Goal: Task Accomplishment & Management: Manage account settings

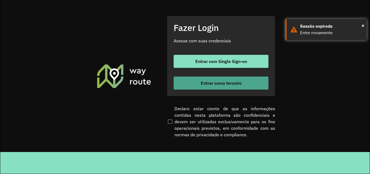
click at [232, 84] on span "Entrar como terceiro" at bounding box center [221, 83] width 41 height 4
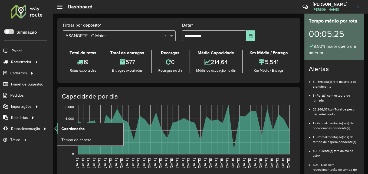
click at [68, 126] on span "Coordenadas" at bounding box center [72, 129] width 23 height 6
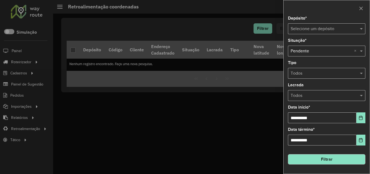
click at [341, 26] on input "text" at bounding box center [320, 29] width 61 height 6
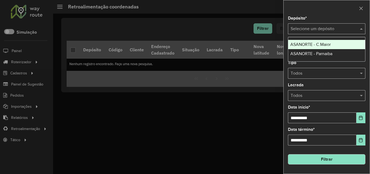
click at [330, 44] on span "ASANORTE - C.Maior" at bounding box center [310, 44] width 40 height 5
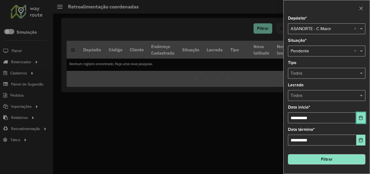
click at [359, 116] on button "Choose Date" at bounding box center [360, 117] width 9 height 11
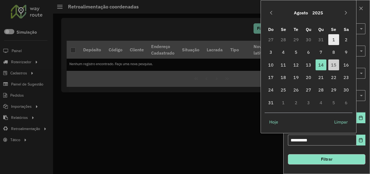
click at [336, 39] on span "1" at bounding box center [333, 39] width 11 height 11
type input "**********"
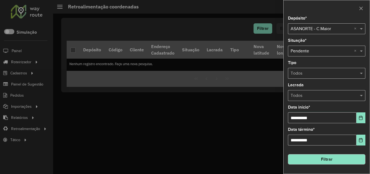
click at [341, 156] on button "Filtrar" at bounding box center [326, 159] width 77 height 10
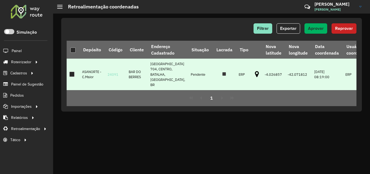
click at [255, 71] on icon at bounding box center [257, 74] width 4 height 7
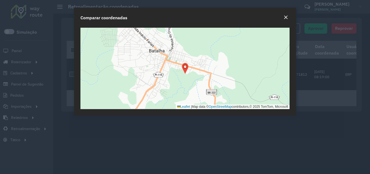
click at [284, 19] on div "Close" at bounding box center [285, 17] width 4 height 6
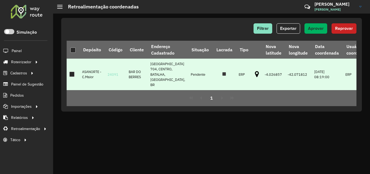
click at [74, 71] on div at bounding box center [71, 73] width 5 height 5
click at [313, 26] on span "Aprovar" at bounding box center [316, 28] width 16 height 5
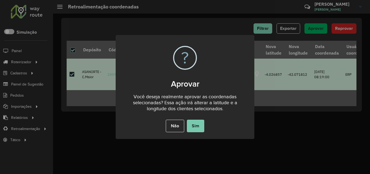
click at [201, 128] on button "Sim" at bounding box center [195, 125] width 17 height 12
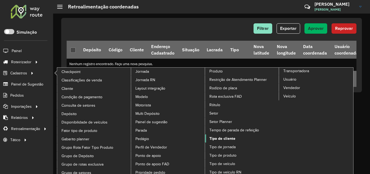
click at [225, 138] on span "Tipo de cliente" at bounding box center [222, 138] width 26 height 6
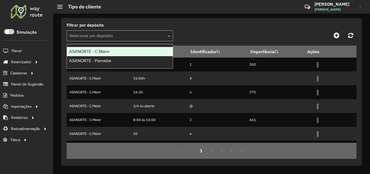
click at [116, 33] on input "text" at bounding box center [114, 36] width 90 height 6
click at [111, 50] on div "ASANORTE - C.Maior" at bounding box center [120, 51] width 106 height 9
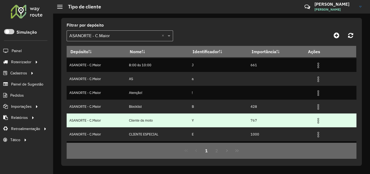
scroll to position [81, 0]
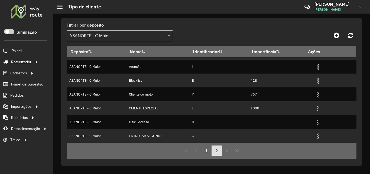
click at [217, 153] on button "2" at bounding box center [216, 150] width 10 height 10
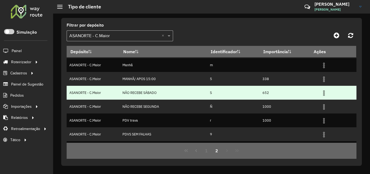
scroll to position [54, 0]
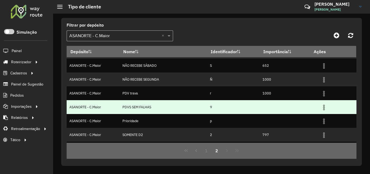
click at [323, 104] on img at bounding box center [324, 107] width 6 height 6
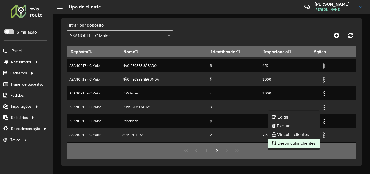
click at [293, 143] on li "Desvincular clientes" at bounding box center [294, 143] width 52 height 9
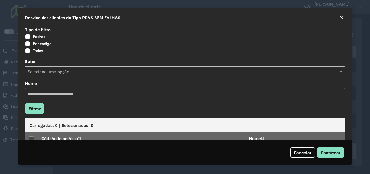
click at [31, 44] on label "Por código" at bounding box center [38, 43] width 27 height 5
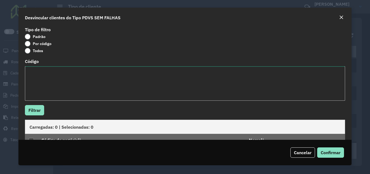
click at [61, 83] on textarea "Código" at bounding box center [185, 83] width 320 height 34
paste textarea "* ** ** ** ** ** *** *** *** *** *** *** *** *** *** *** *** *** *** *** **** *…"
type textarea "* ** ** ** ** ** *** *** *** *** *** *** *** *** *** *** *** *** *** *** **** *…"
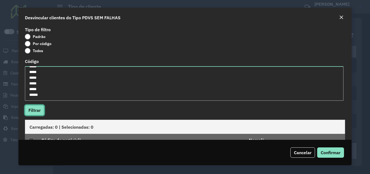
click at [35, 111] on button "Filtrar" at bounding box center [34, 110] width 19 height 10
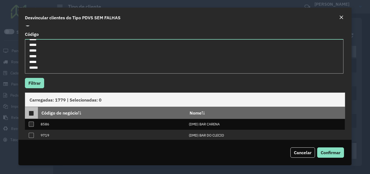
click at [31, 113] on div at bounding box center [31, 112] width 5 height 5
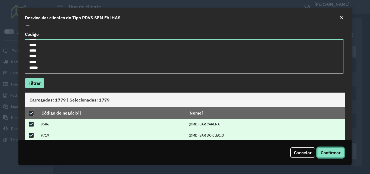
click at [331, 149] on span "Confirmar" at bounding box center [331, 151] width 20 height 5
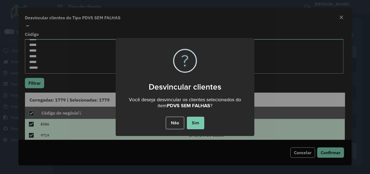
click at [200, 118] on button "Sim" at bounding box center [195, 122] width 17 height 12
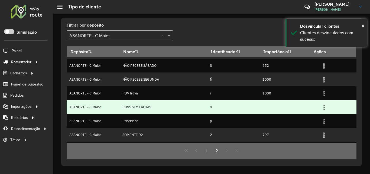
click at [325, 107] on img at bounding box center [324, 107] width 6 height 6
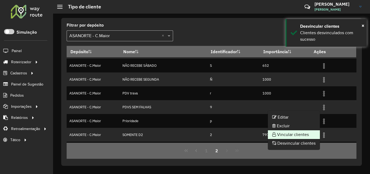
click at [301, 131] on li "Vincular clientes" at bounding box center [294, 134] width 52 height 9
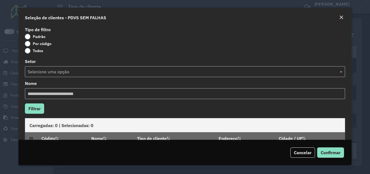
click at [31, 45] on label "Por código" at bounding box center [38, 43] width 27 height 5
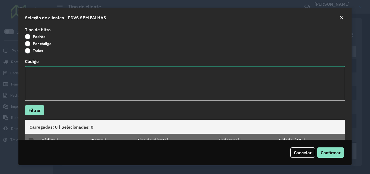
click at [72, 71] on textarea "Código" at bounding box center [185, 83] width 320 height 34
paste textarea "*** *** *** *** *** *** *** *** **** **** **** **** **** **** **** **** **** **…"
type textarea "*** *** *** *** *** *** *** *** **** **** **** **** **** **** **** **** **** **…"
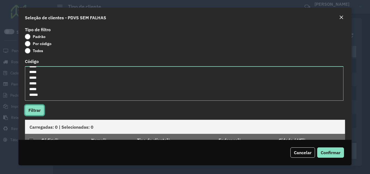
click at [40, 108] on button "Filtrar" at bounding box center [34, 110] width 19 height 10
click at [32, 139] on div at bounding box center [31, 140] width 5 height 5
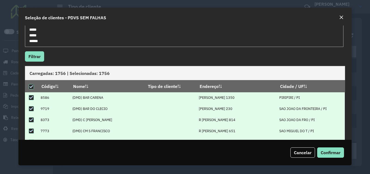
scroll to position [54, 0]
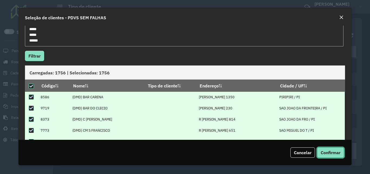
click at [331, 151] on span "Confirmar" at bounding box center [331, 151] width 20 height 5
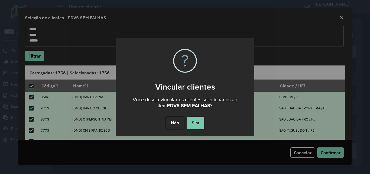
click at [197, 120] on button "Sim" at bounding box center [195, 122] width 17 height 12
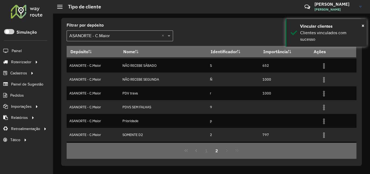
click at [18, 11] on div at bounding box center [26, 11] width 33 height 14
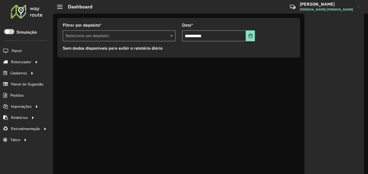
click at [89, 40] on div "Selecione um depósito" at bounding box center [119, 35] width 113 height 11
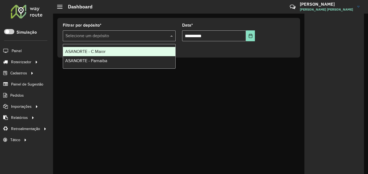
click at [97, 49] on div "ASANORTE - C.Maior" at bounding box center [119, 51] width 112 height 9
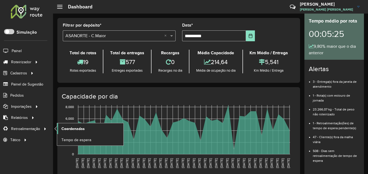
click at [81, 129] on span "Coordenadas" at bounding box center [72, 129] width 23 height 6
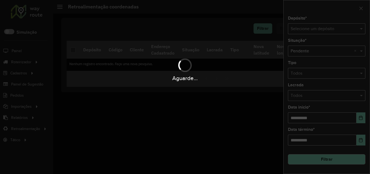
click at [326, 30] on input "text" at bounding box center [320, 29] width 61 height 6
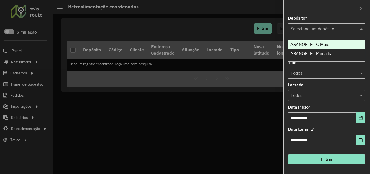
click at [329, 45] on span "ASANORTE - C.Maior" at bounding box center [310, 44] width 40 height 5
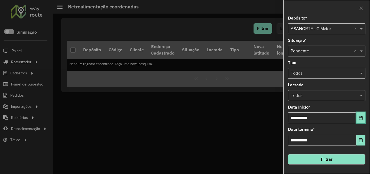
click at [359, 120] on button "Choose Date" at bounding box center [360, 117] width 9 height 11
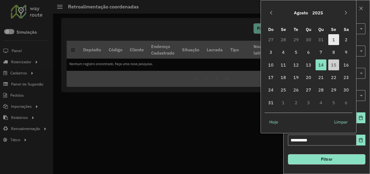
click at [333, 39] on span "1" at bounding box center [333, 39] width 11 height 11
type input "**********"
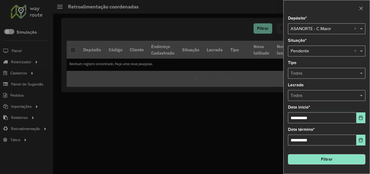
click at [333, 157] on button "Filtrar" at bounding box center [326, 159] width 77 height 10
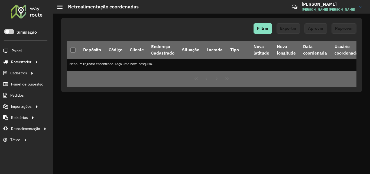
click at [22, 12] on div at bounding box center [26, 11] width 33 height 14
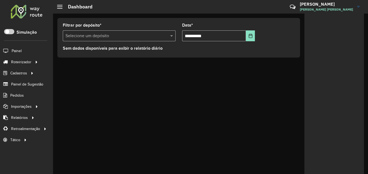
click at [101, 36] on input "text" at bounding box center [114, 36] width 97 height 6
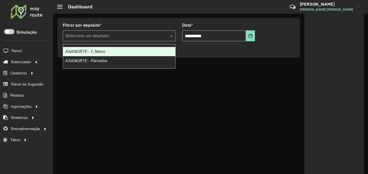
click at [105, 51] on span "ASANORTE - C.Maior" at bounding box center [85, 51] width 40 height 5
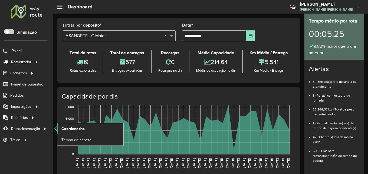
click at [74, 131] on span "Coordenadas" at bounding box center [72, 129] width 23 height 6
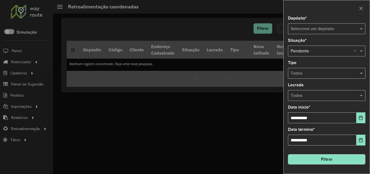
click at [326, 29] on input "text" at bounding box center [320, 29] width 61 height 6
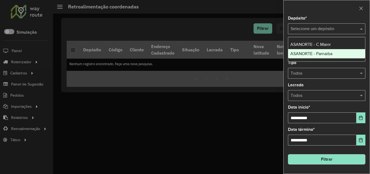
click at [331, 46] on div "ASANORTE - C.Maior" at bounding box center [326, 44] width 77 height 9
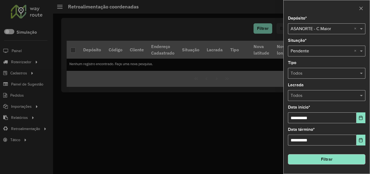
click at [359, 112] on div "**********" at bounding box center [326, 114] width 77 height 18
click at [359, 122] on button "Choose Date" at bounding box center [360, 117] width 9 height 11
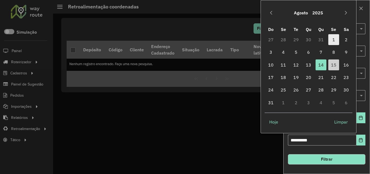
click at [332, 38] on span "1" at bounding box center [333, 39] width 11 height 11
type input "**********"
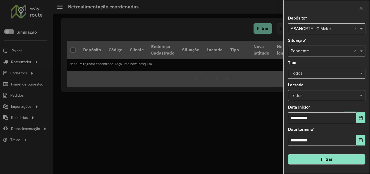
click at [331, 162] on button "Filtrar" at bounding box center [326, 159] width 77 height 10
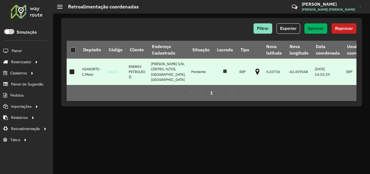
click at [255, 70] on icon at bounding box center [257, 71] width 4 height 7
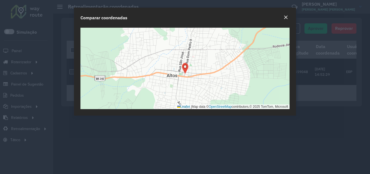
click at [287, 16] on em "Close" at bounding box center [285, 17] width 4 height 4
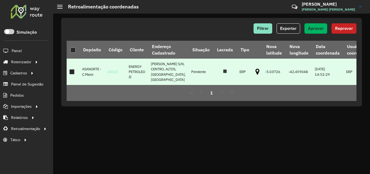
click at [72, 72] on div at bounding box center [71, 71] width 5 height 5
click at [319, 28] on span "Aprovar" at bounding box center [316, 28] width 16 height 5
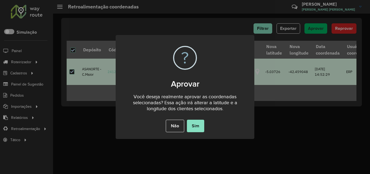
click at [202, 125] on button "Sim" at bounding box center [195, 125] width 17 height 12
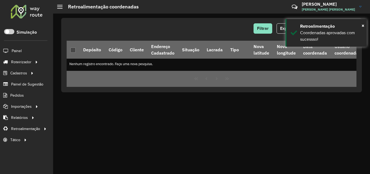
click at [18, 14] on div at bounding box center [26, 11] width 33 height 14
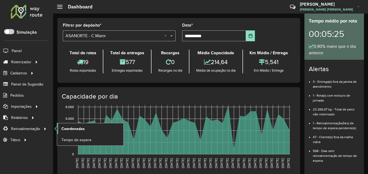
click at [82, 127] on span "Coordenadas" at bounding box center [72, 129] width 23 height 6
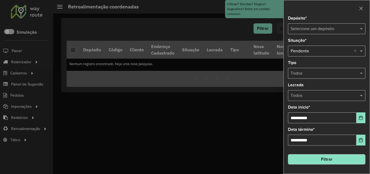
click at [325, 28] on input "text" at bounding box center [320, 29] width 61 height 6
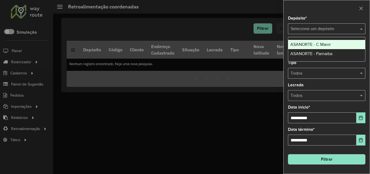
click at [329, 42] on span "ASANORTE - C.Maior" at bounding box center [310, 44] width 40 height 5
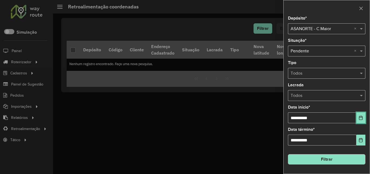
click at [359, 117] on icon "Choose Date" at bounding box center [360, 117] width 4 height 4
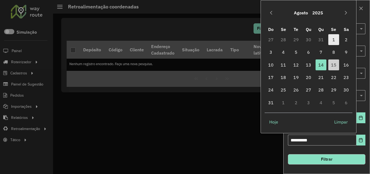
click at [336, 39] on span "1" at bounding box center [333, 39] width 11 height 11
type input "**********"
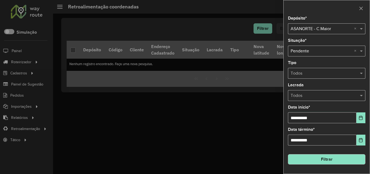
click at [341, 156] on button "Filtrar" at bounding box center [326, 159] width 77 height 10
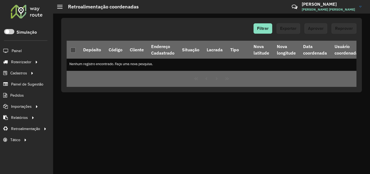
click at [22, 14] on div at bounding box center [26, 11] width 33 height 14
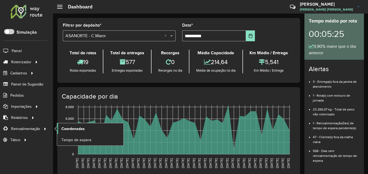
click at [71, 128] on span "Coordenadas" at bounding box center [72, 129] width 23 height 6
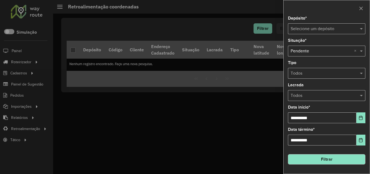
click at [329, 24] on div "Selecione um depósito" at bounding box center [326, 28] width 77 height 11
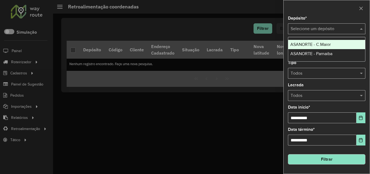
click at [323, 44] on span "ASANORTE - C.Maior" at bounding box center [310, 44] width 40 height 5
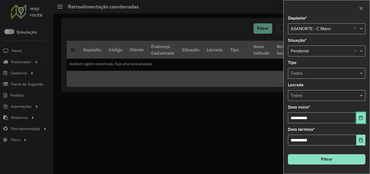
click at [363, 117] on icon "Choose Date" at bounding box center [360, 117] width 4 height 4
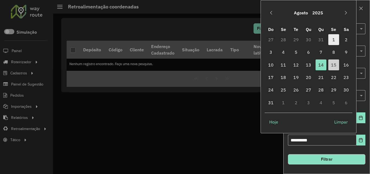
click at [331, 39] on span "1" at bounding box center [333, 39] width 11 height 11
type input "**********"
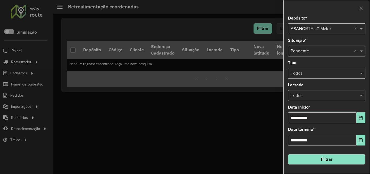
click at [331, 158] on button "Filtrar" at bounding box center [326, 159] width 77 height 10
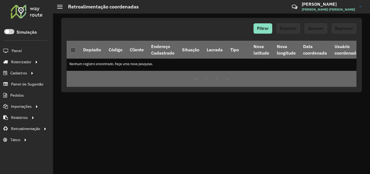
click at [25, 16] on div at bounding box center [26, 11] width 33 height 14
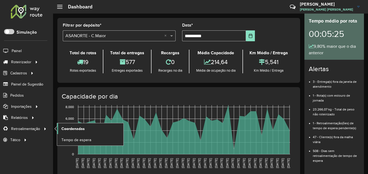
click at [83, 126] on span "Coordenadas" at bounding box center [72, 129] width 23 height 6
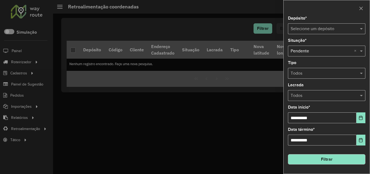
click at [326, 28] on input "text" at bounding box center [320, 29] width 61 height 6
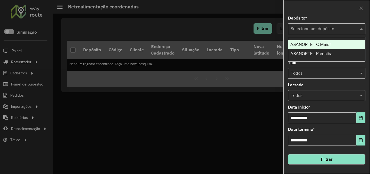
click at [327, 45] on span "ASANORTE - C.Maior" at bounding box center [310, 44] width 40 height 5
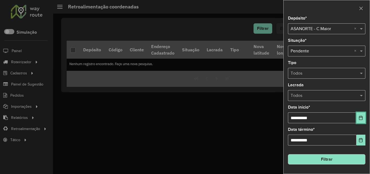
click at [361, 118] on icon "Choose Date" at bounding box center [360, 117] width 4 height 4
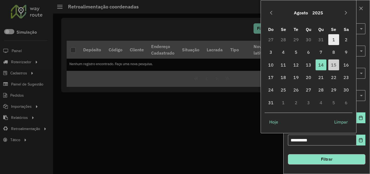
click at [332, 37] on span "1" at bounding box center [333, 39] width 11 height 11
type input "**********"
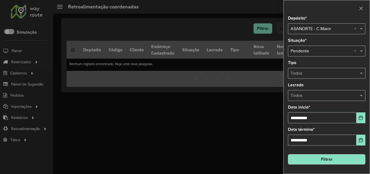
click at [346, 160] on button "Filtrar" at bounding box center [326, 159] width 77 height 10
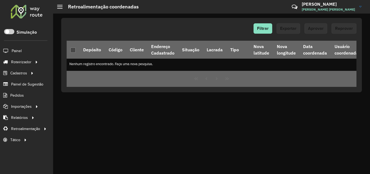
click at [22, 11] on div at bounding box center [26, 11] width 33 height 14
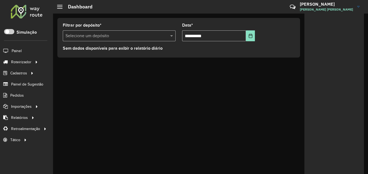
click at [100, 34] on input "text" at bounding box center [114, 36] width 97 height 6
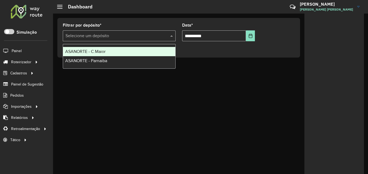
click at [99, 51] on span "ASANORTE - C.Maior" at bounding box center [85, 51] width 40 height 5
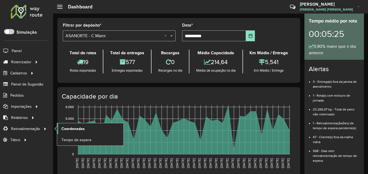
click at [68, 127] on span "Coordenadas" at bounding box center [72, 129] width 23 height 6
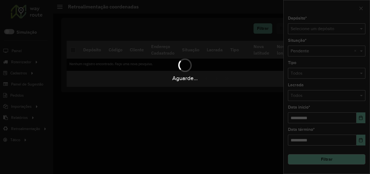
click at [334, 27] on hb-app "Aguarde... Pop-up bloqueado! Seu navegador bloqueou automáticamente a abertura …" at bounding box center [185, 87] width 370 height 174
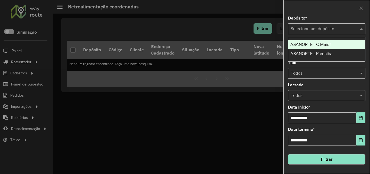
click at [330, 30] on input "text" at bounding box center [320, 29] width 61 height 6
click at [323, 45] on span "ASANORTE - C.Maior" at bounding box center [310, 44] width 40 height 5
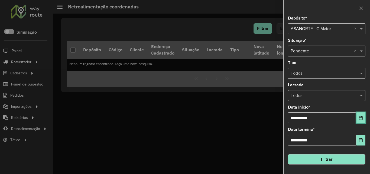
click at [363, 116] on button "Choose Date" at bounding box center [360, 117] width 9 height 11
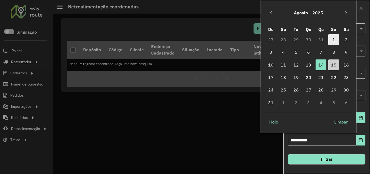
click at [331, 39] on span "1" at bounding box center [333, 39] width 11 height 11
type input "**********"
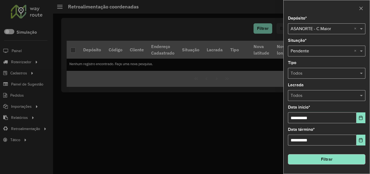
click at [330, 159] on button "Filtrar" at bounding box center [326, 159] width 77 height 10
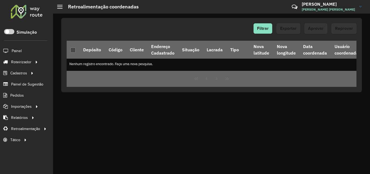
click at [24, 16] on div at bounding box center [26, 11] width 33 height 14
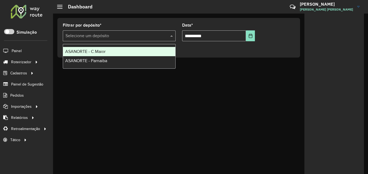
click at [90, 34] on input "text" at bounding box center [114, 36] width 97 height 6
click at [100, 51] on span "ASANORTE - C.Maior" at bounding box center [85, 51] width 40 height 5
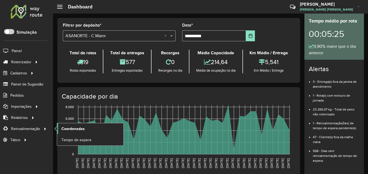
click at [90, 127] on link "Coordenadas" at bounding box center [90, 128] width 66 height 11
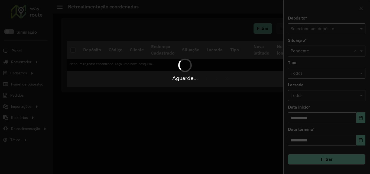
click at [315, 35] on hb-app "Aguarde... Pop-up bloqueado! Seu navegador bloqueou automáticamente a abertura …" at bounding box center [185, 87] width 370 height 174
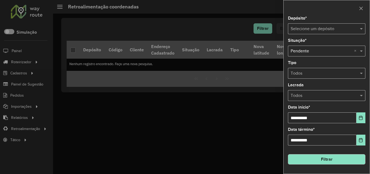
click at [342, 27] on input "text" at bounding box center [320, 29] width 61 height 6
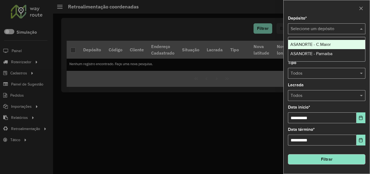
click at [330, 40] on div "ASANORTE - C.Maior" at bounding box center [326, 44] width 77 height 9
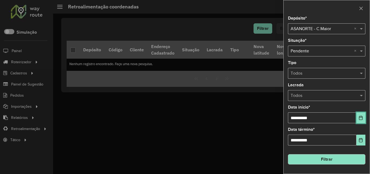
click at [360, 118] on icon "Choose Date" at bounding box center [360, 117] width 4 height 4
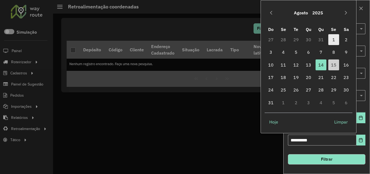
click at [331, 39] on span "1" at bounding box center [333, 39] width 11 height 11
type input "**********"
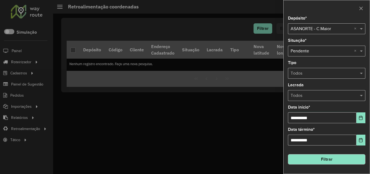
click at [332, 159] on button "Filtrar" at bounding box center [326, 159] width 77 height 10
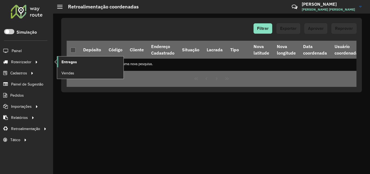
click at [79, 62] on link "Entregas" at bounding box center [90, 61] width 66 height 11
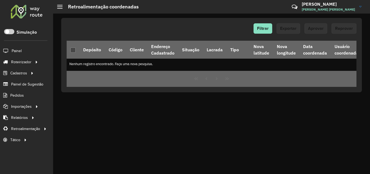
click at [20, 11] on div at bounding box center [26, 11] width 33 height 14
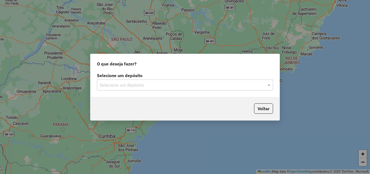
click at [144, 80] on div "Selecione um depósito" at bounding box center [185, 84] width 176 height 11
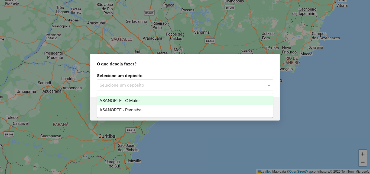
click at [135, 99] on span "ASANORTE - C.Maior" at bounding box center [119, 100] width 40 height 5
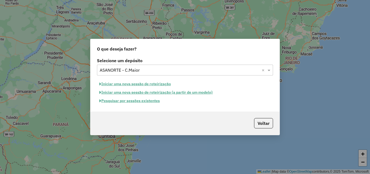
click at [139, 102] on button "Pesquisar por sessões existentes" at bounding box center [129, 100] width 65 height 8
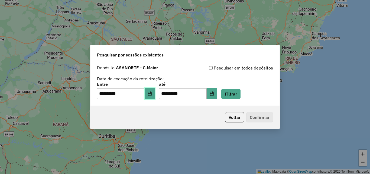
click at [155, 93] on button "Choose Date" at bounding box center [150, 93] width 10 height 11
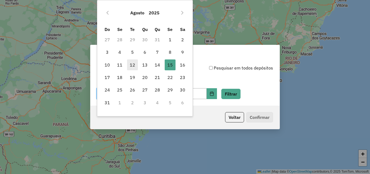
click at [131, 66] on span "12" at bounding box center [132, 64] width 11 height 11
type input "**********"
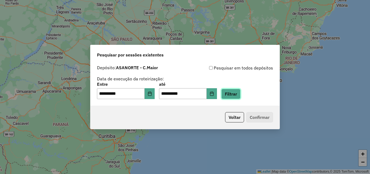
click at [239, 90] on button "Filtrar" at bounding box center [230, 94] width 19 height 10
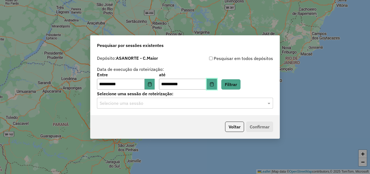
click at [217, 88] on button "Choose Date" at bounding box center [212, 84] width 10 height 11
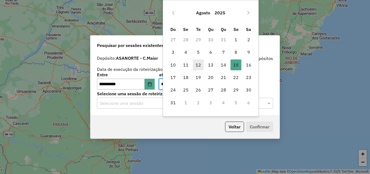
click at [198, 66] on span "12" at bounding box center [198, 64] width 11 height 11
type input "**********"
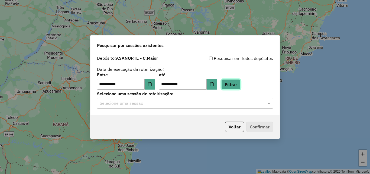
click at [240, 85] on button "Filtrar" at bounding box center [230, 84] width 19 height 10
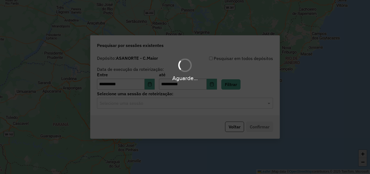
click at [142, 102] on div "Aguarde..." at bounding box center [185, 87] width 370 height 174
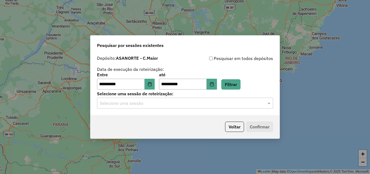
click at [143, 105] on input "text" at bounding box center [180, 103] width 160 height 6
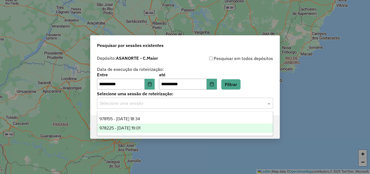
click at [151, 126] on div "978225 - 12/08/2025 19:01" at bounding box center [184, 127] width 175 height 9
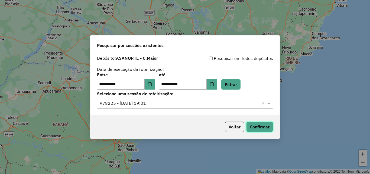
click at [262, 128] on button "Confirmar" at bounding box center [259, 126] width 27 height 10
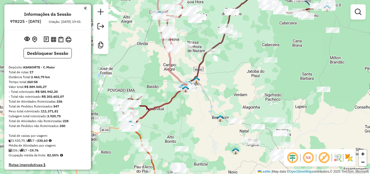
drag, startPoint x: 188, startPoint y: 68, endPoint x: 220, endPoint y: 120, distance: 60.5
click at [218, 118] on div "Janela de atendimento Grade de atendimento Capacidade Transportadoras Veículos …" at bounding box center [185, 87] width 370 height 174
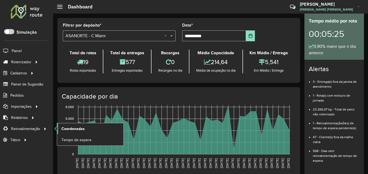
click at [80, 129] on span "Coordenadas" at bounding box center [72, 129] width 23 height 6
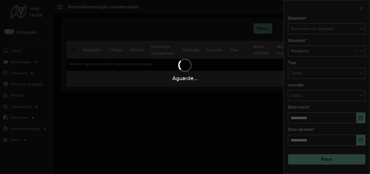
click at [319, 31] on div "Aguarde..." at bounding box center [185, 87] width 370 height 174
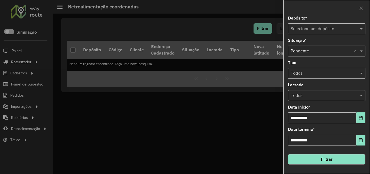
click at [332, 30] on input "text" at bounding box center [320, 29] width 61 height 6
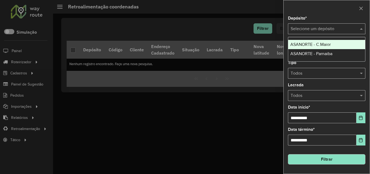
click at [318, 44] on span "ASANORTE - C.Maior" at bounding box center [310, 44] width 40 height 5
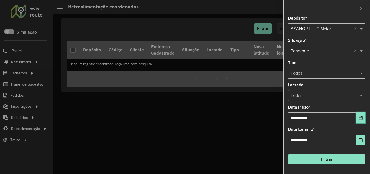
click at [361, 118] on icon "Choose Date" at bounding box center [360, 117] width 4 height 4
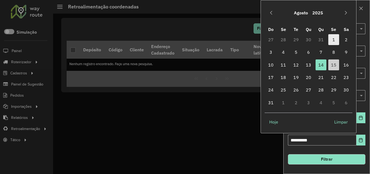
click at [335, 40] on span "1" at bounding box center [333, 39] width 11 height 11
type input "**********"
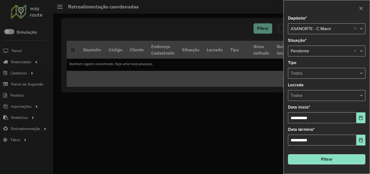
click at [333, 156] on button "Filtrar" at bounding box center [326, 159] width 77 height 10
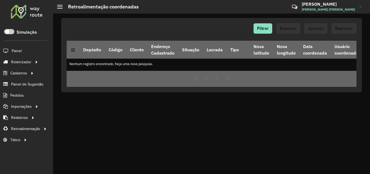
click at [18, 12] on div at bounding box center [26, 11] width 33 height 14
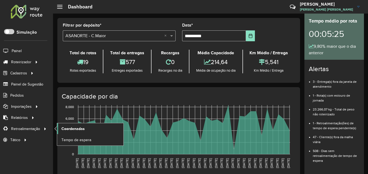
click at [82, 128] on span "Coordenadas" at bounding box center [72, 129] width 23 height 6
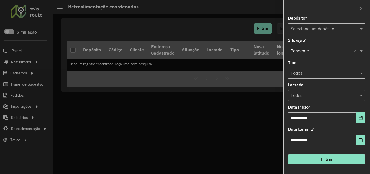
click at [332, 30] on input "text" at bounding box center [320, 29] width 61 height 6
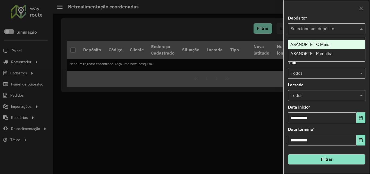
click at [330, 42] on span "ASANORTE - C.Maior" at bounding box center [310, 44] width 40 height 5
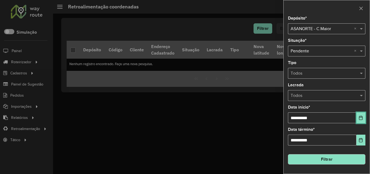
click at [359, 113] on button "Choose Date" at bounding box center [360, 117] width 9 height 11
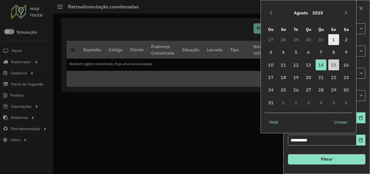
click at [332, 41] on span "1" at bounding box center [333, 39] width 11 height 11
type input "**********"
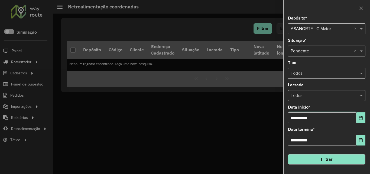
click at [327, 161] on button "Filtrar" at bounding box center [326, 159] width 77 height 10
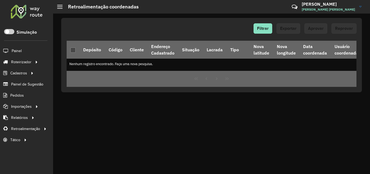
click at [20, 12] on div at bounding box center [26, 11] width 33 height 14
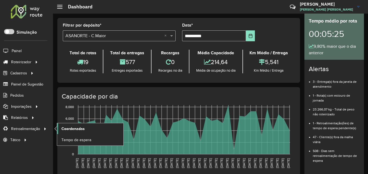
click at [80, 125] on link "Coordenadas" at bounding box center [90, 128] width 66 height 11
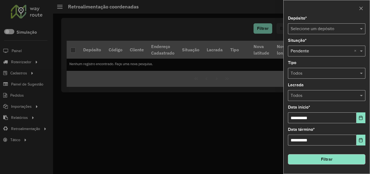
click at [321, 30] on input "text" at bounding box center [320, 29] width 61 height 6
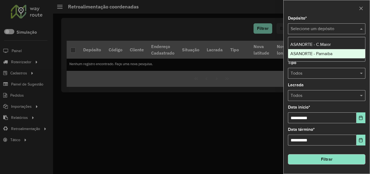
click at [330, 45] on span "ASANORTE - C.Maior" at bounding box center [310, 44] width 40 height 5
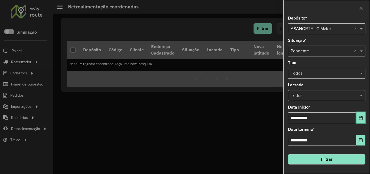
click at [364, 115] on button "Choose Date" at bounding box center [360, 117] width 9 height 11
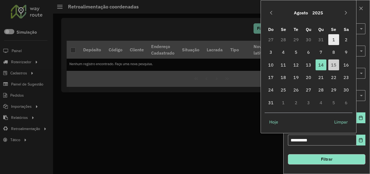
click at [332, 39] on span "1" at bounding box center [333, 39] width 11 height 11
type input "**********"
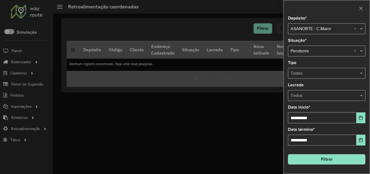
click at [337, 156] on button "Filtrar" at bounding box center [326, 159] width 77 height 10
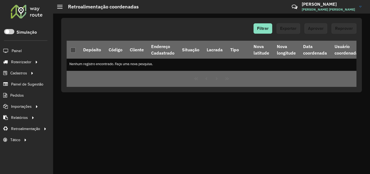
click at [16, 11] on div at bounding box center [26, 11] width 33 height 14
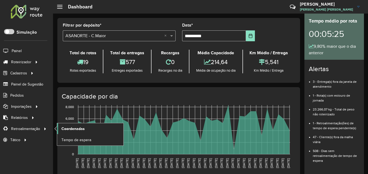
click at [78, 126] on span "Coordenadas" at bounding box center [72, 129] width 23 height 6
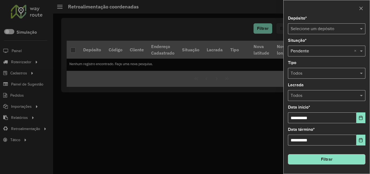
click at [338, 29] on input "text" at bounding box center [320, 29] width 61 height 6
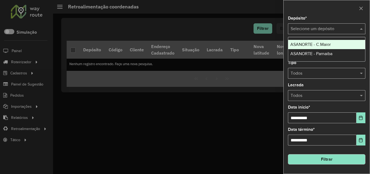
click at [328, 45] on span "ASANORTE - C.Maior" at bounding box center [310, 44] width 40 height 5
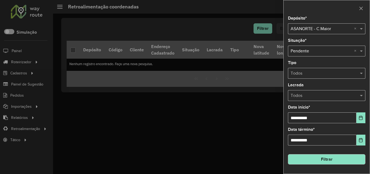
click at [358, 112] on div "**********" at bounding box center [326, 114] width 77 height 18
drag, startPoint x: 357, startPoint y: 117, endPoint x: 361, endPoint y: 117, distance: 4.6
click at [358, 117] on button "Choose Date" at bounding box center [360, 117] width 9 height 11
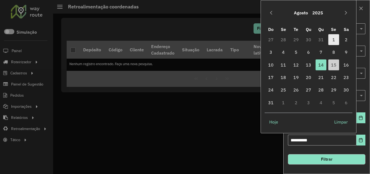
click at [334, 37] on span "1" at bounding box center [333, 39] width 11 height 11
type input "**********"
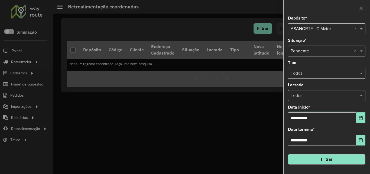
click at [348, 156] on button "Filtrar" at bounding box center [326, 159] width 77 height 10
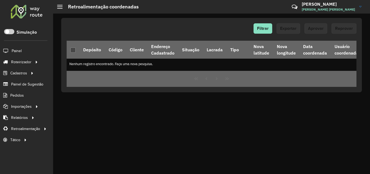
click at [22, 10] on div at bounding box center [26, 11] width 33 height 14
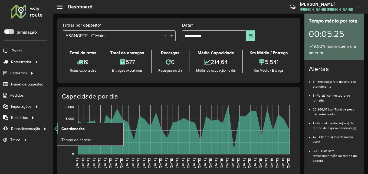
click at [69, 128] on span "Coordenadas" at bounding box center [72, 129] width 23 height 6
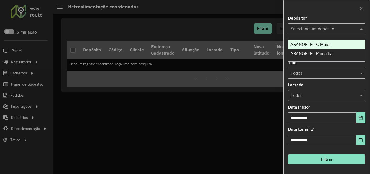
click at [313, 28] on input "text" at bounding box center [320, 29] width 61 height 6
click at [323, 46] on span "ASANORTE - C.Maior" at bounding box center [310, 44] width 40 height 5
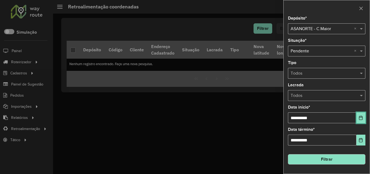
click at [361, 122] on button "Choose Date" at bounding box center [360, 117] width 9 height 11
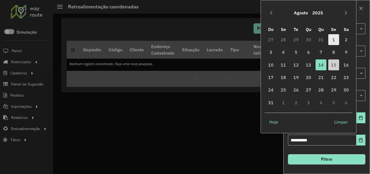
click at [334, 39] on span "1" at bounding box center [333, 39] width 11 height 11
type input "**********"
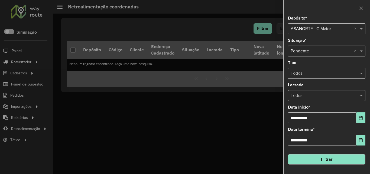
click at [325, 162] on button "Filtrar" at bounding box center [326, 159] width 77 height 10
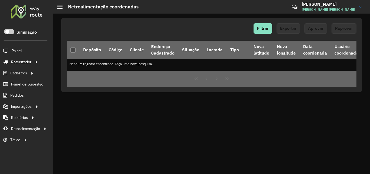
click at [21, 9] on div at bounding box center [26, 11] width 33 height 14
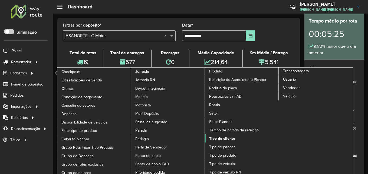
click at [225, 138] on span "Tipo de cliente" at bounding box center [222, 138] width 26 height 6
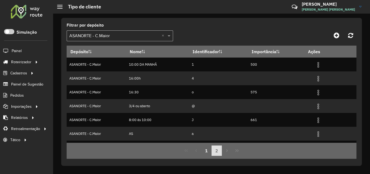
click at [218, 151] on button "2" at bounding box center [216, 150] width 10 height 10
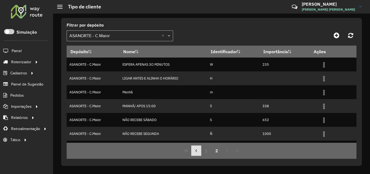
click at [201, 151] on button "Previous Page" at bounding box center [196, 150] width 10 height 10
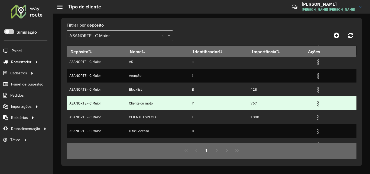
scroll to position [81, 0]
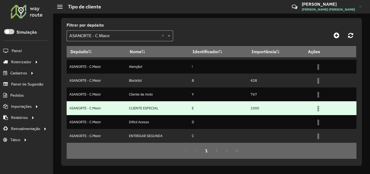
click at [318, 107] on img at bounding box center [318, 108] width 6 height 6
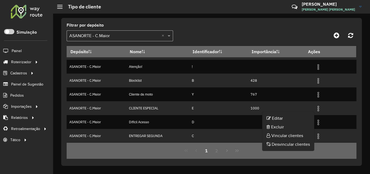
click at [280, 136] on li "Vincular clientes" at bounding box center [288, 135] width 52 height 9
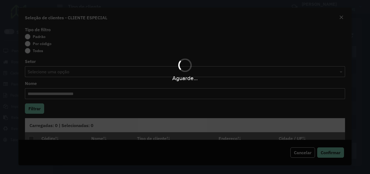
click at [31, 45] on div "Aguarde..." at bounding box center [185, 87] width 370 height 174
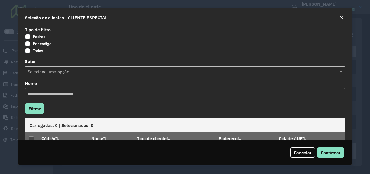
click at [31, 44] on label "Por código" at bounding box center [38, 43] width 27 height 5
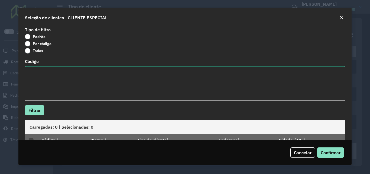
click at [51, 88] on textarea "Código" at bounding box center [185, 83] width 320 height 34
type textarea "***** ***** ***** *****"
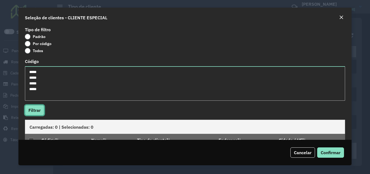
click at [39, 108] on button "Filtrar" at bounding box center [34, 110] width 19 height 10
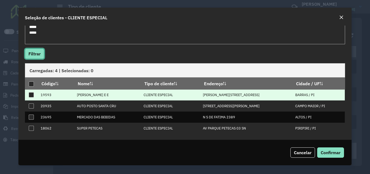
scroll to position [57, 0]
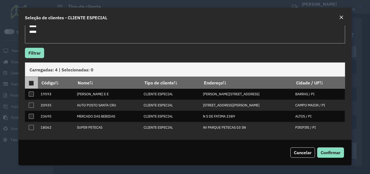
click at [30, 81] on div at bounding box center [31, 82] width 5 height 5
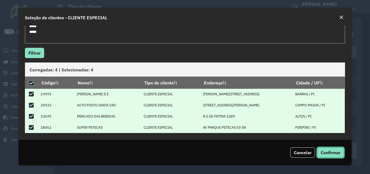
click at [335, 155] on span "Confirmar" at bounding box center [331, 151] width 20 height 5
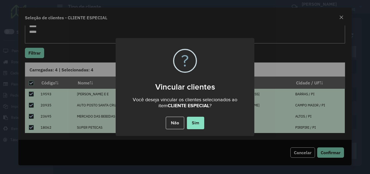
click at [204, 119] on div "Não No Sim" at bounding box center [185, 122] width 139 height 15
click at [201, 120] on button "Sim" at bounding box center [195, 122] width 17 height 12
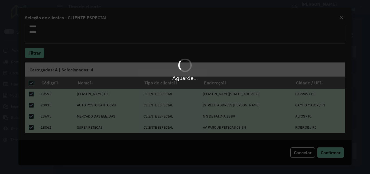
click at [201, 120] on div "Aguarde..." at bounding box center [185, 87] width 370 height 174
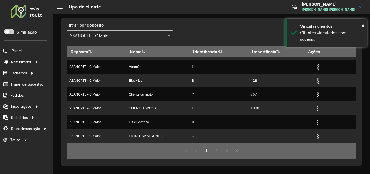
click at [18, 13] on div at bounding box center [26, 11] width 33 height 14
